Goal: Use online tool/utility: Utilize a website feature to perform a specific function

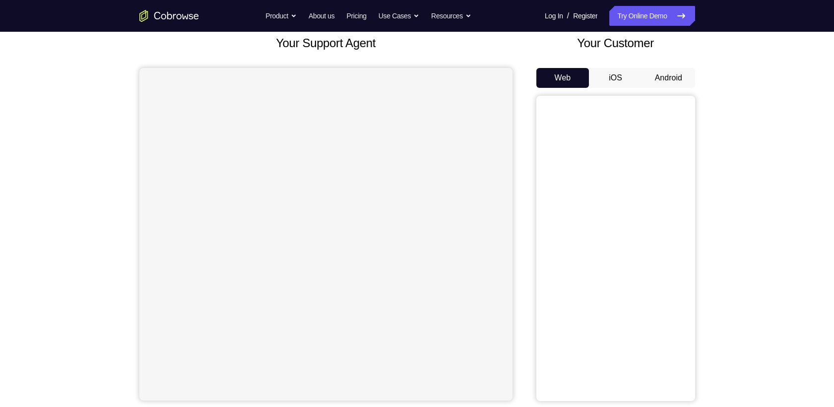
scroll to position [61, 0]
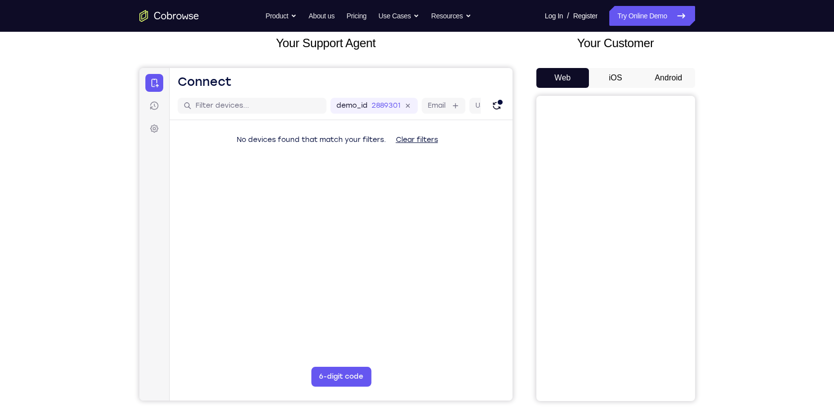
click at [651, 68] on button "Android" at bounding box center [668, 78] width 53 height 20
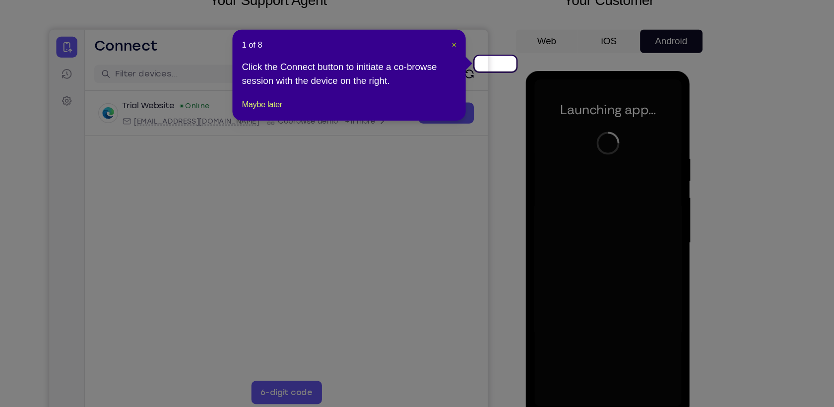
click at [484, 77] on span "×" at bounding box center [483, 81] width 4 height 8
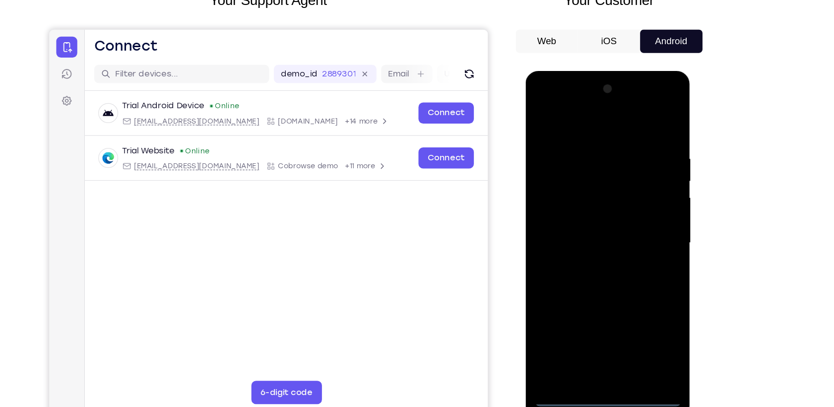
click at [597, 344] on div at bounding box center [595, 217] width 125 height 278
click at [602, 350] on div at bounding box center [595, 217] width 125 height 278
click at [645, 314] on div at bounding box center [595, 217] width 125 height 278
click at [638, 310] on div at bounding box center [595, 217] width 125 height 278
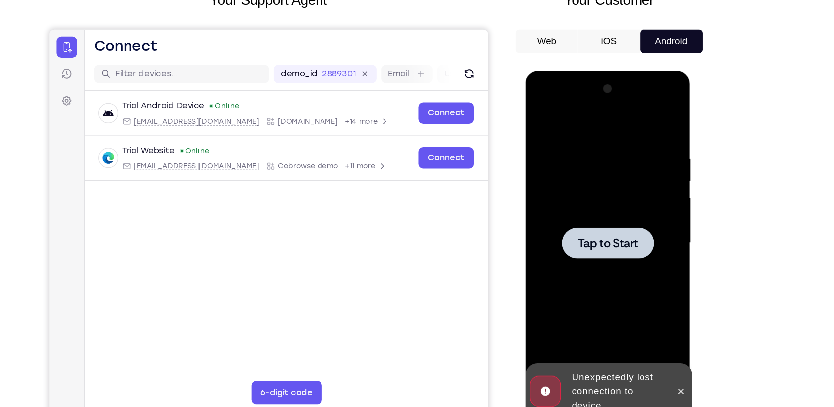
click at [599, 226] on div at bounding box center [595, 217] width 78 height 26
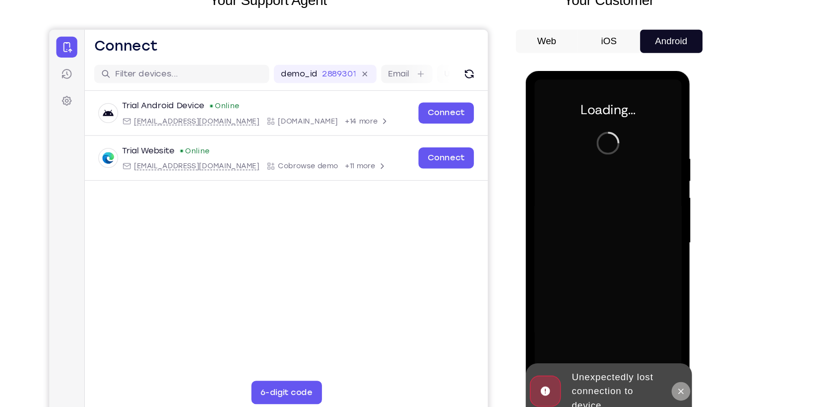
click at [660, 347] on button at bounding box center [657, 343] width 16 height 16
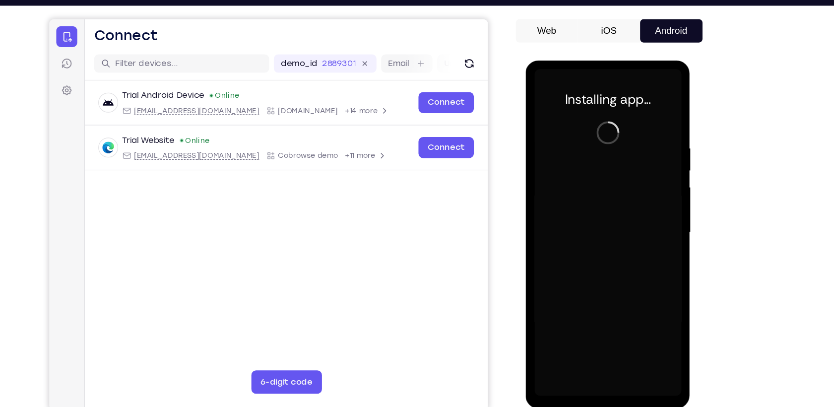
scroll to position [86, 0]
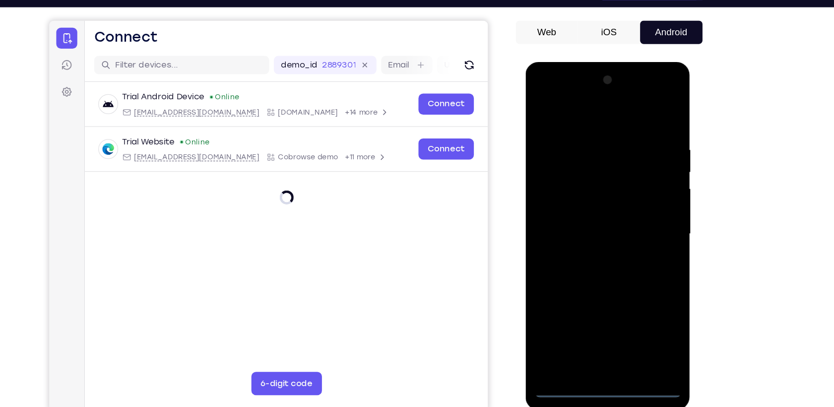
click at [596, 340] on div at bounding box center [595, 208] width 125 height 278
click at [636, 294] on div at bounding box center [595, 208] width 125 height 278
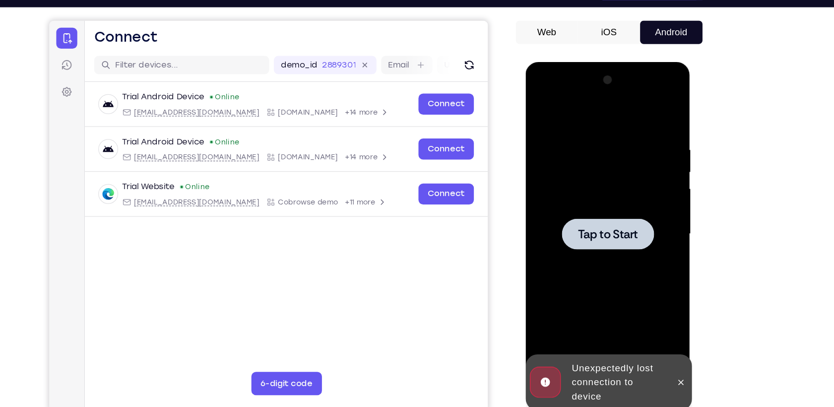
click at [587, 218] on div at bounding box center [595, 208] width 78 height 26
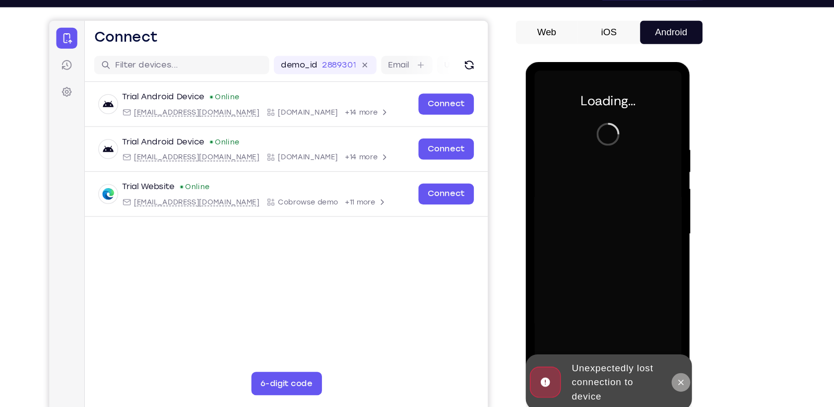
click at [660, 338] on icon at bounding box center [657, 334] width 8 height 8
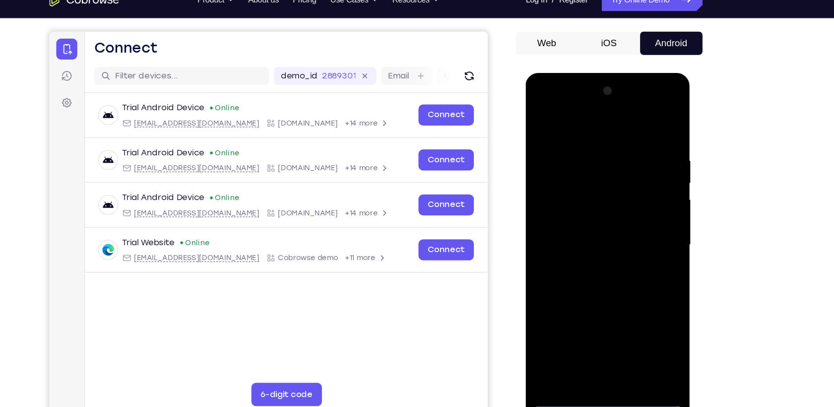
click at [596, 347] on div at bounding box center [595, 219] width 125 height 278
click at [593, 352] on div at bounding box center [595, 219] width 125 height 278
click at [644, 311] on div at bounding box center [595, 219] width 125 height 278
click at [578, 124] on div at bounding box center [595, 219] width 125 height 278
click at [628, 216] on div at bounding box center [595, 219] width 125 height 278
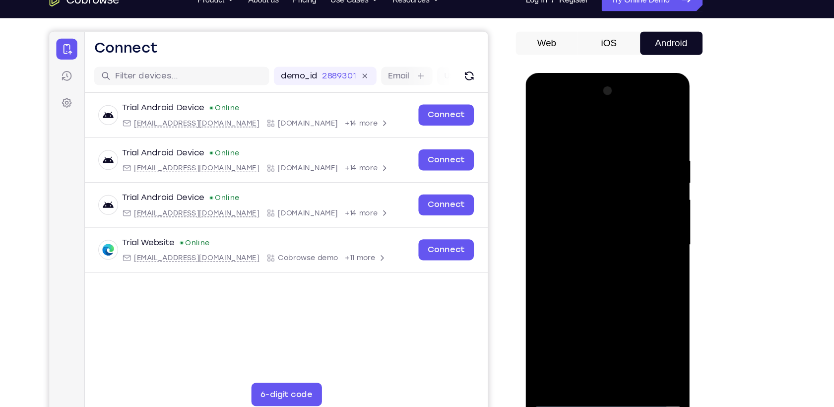
click at [582, 239] on div at bounding box center [595, 219] width 125 height 278
click at [603, 205] on div at bounding box center [595, 219] width 125 height 278
click at [593, 201] on div at bounding box center [595, 219] width 125 height 278
click at [581, 221] on div at bounding box center [595, 219] width 125 height 278
click at [586, 255] on div at bounding box center [595, 219] width 125 height 278
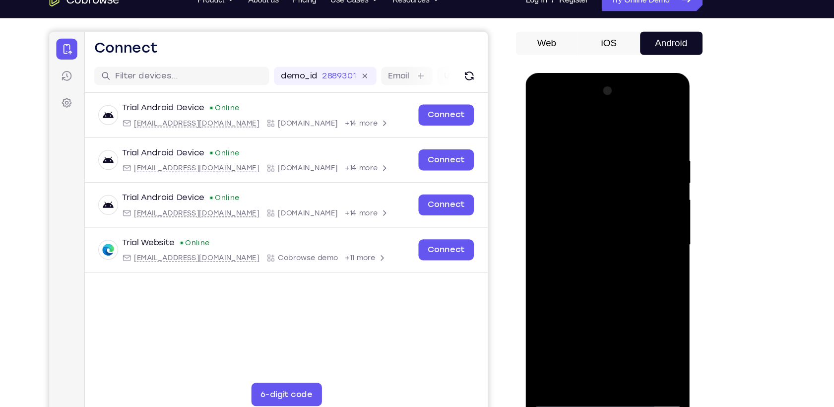
click at [610, 261] on div at bounding box center [595, 219] width 125 height 278
click at [582, 150] on div at bounding box center [595, 219] width 125 height 278
drag, startPoint x: 572, startPoint y: 129, endPoint x: 696, endPoint y: 126, distance: 124.0
click at [666, 126] on html "Online web based iOS Simulators and Android Emulators. Run iPhone, iPad, Mobile…" at bounding box center [595, 222] width 141 height 298
click at [651, 152] on div at bounding box center [595, 219] width 125 height 278
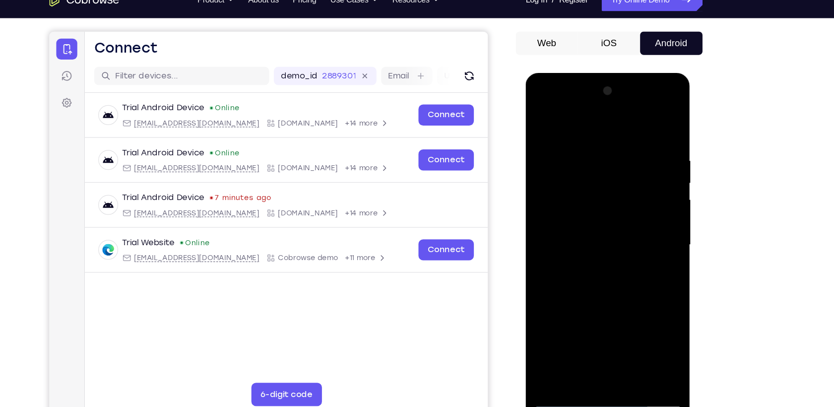
click at [651, 152] on div at bounding box center [595, 219] width 125 height 278
click at [648, 169] on div at bounding box center [595, 219] width 125 height 278
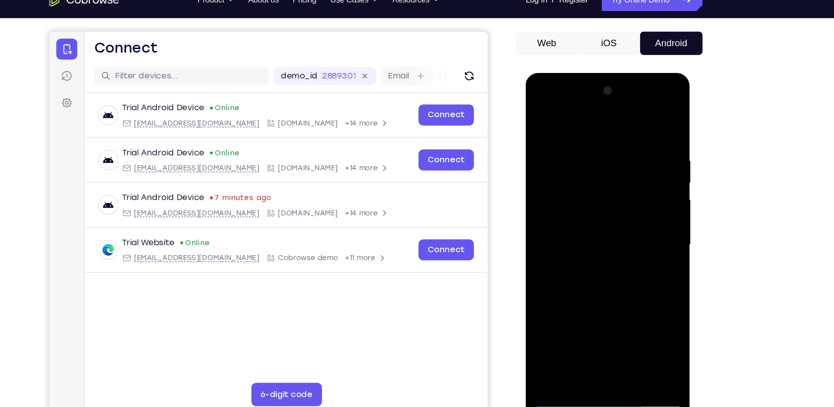
click at [643, 124] on div at bounding box center [595, 219] width 125 height 278
click at [617, 143] on div at bounding box center [595, 219] width 125 height 278
click at [637, 167] on div at bounding box center [595, 219] width 125 height 278
click at [647, 125] on div at bounding box center [595, 219] width 125 height 278
drag, startPoint x: 638, startPoint y: 138, endPoint x: 562, endPoint y: 145, distance: 76.2
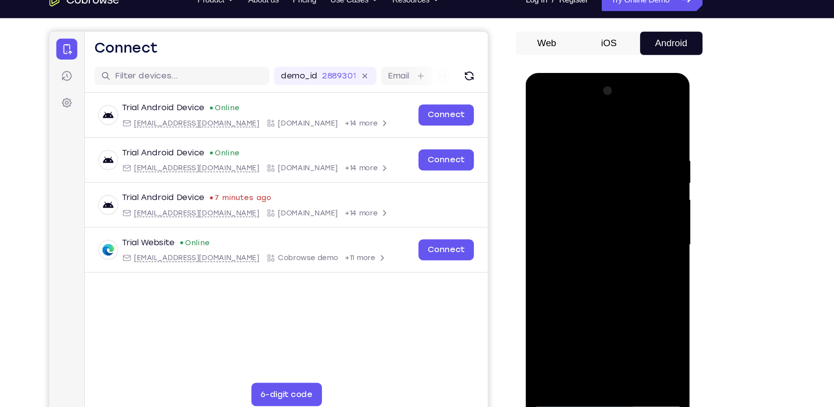
click at [562, 145] on div at bounding box center [595, 219] width 125 height 278
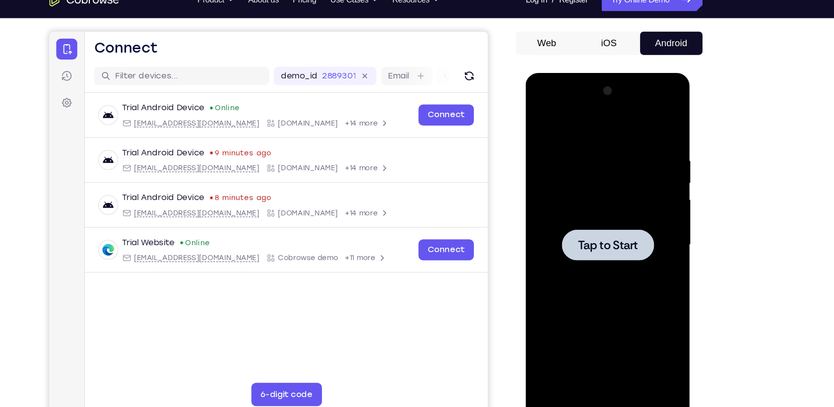
click at [574, 206] on div at bounding box center [595, 219] width 78 height 26
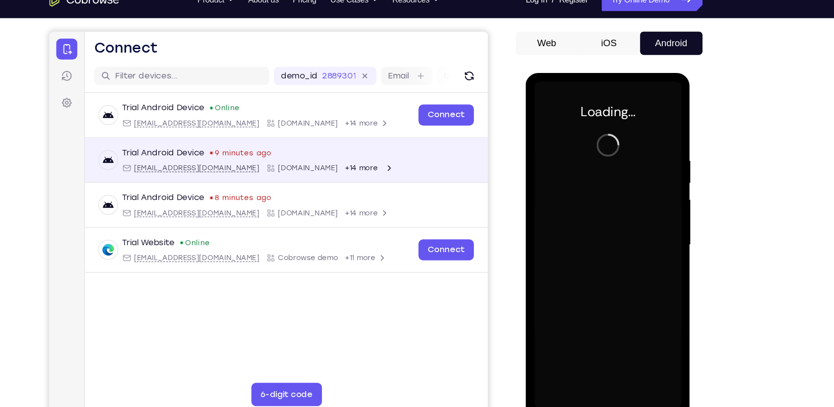
scroll to position [0, 0]
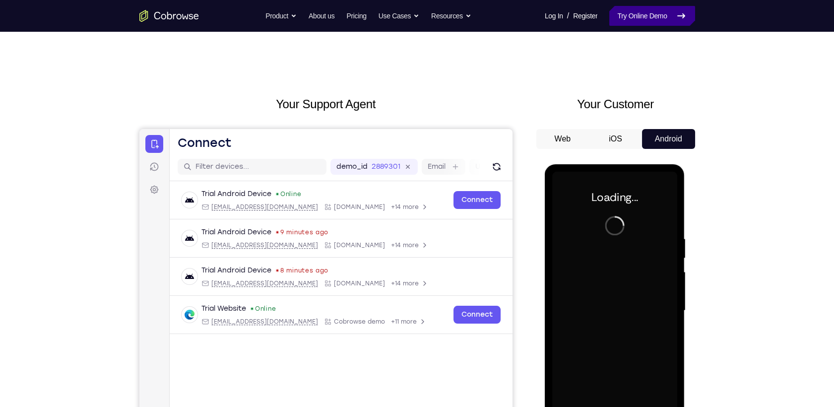
click at [678, 18] on link "Try Online Demo" at bounding box center [651, 16] width 85 height 20
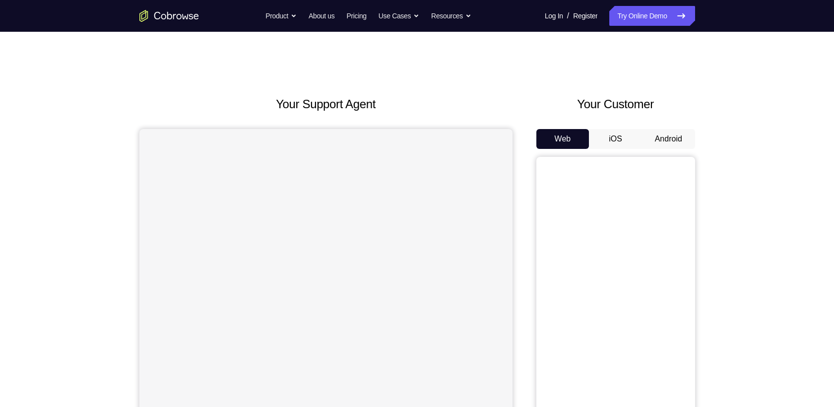
click at [676, 129] on button "Android" at bounding box center [668, 139] width 53 height 20
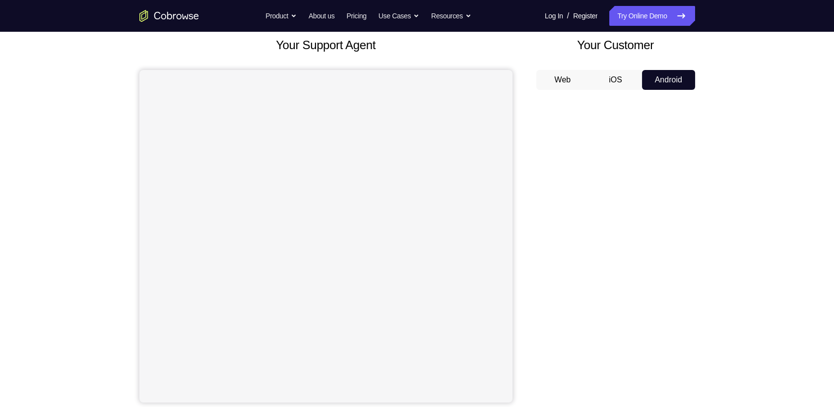
scroll to position [55, 0]
